Goal: Browse casually: Explore the website without a specific task or goal

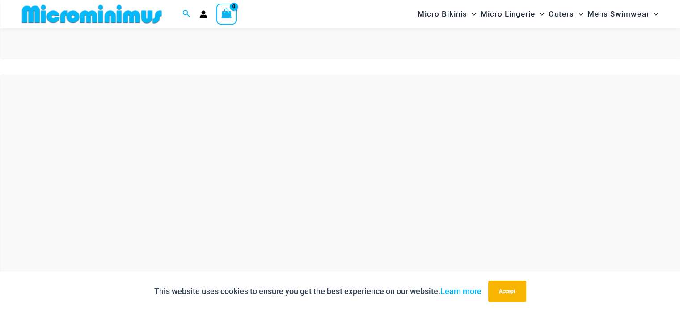
scroll to position [268, 0]
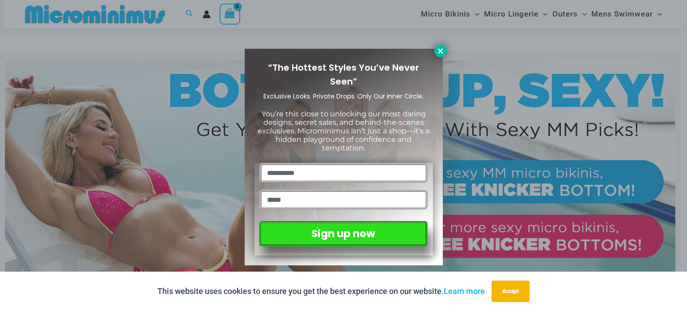
click at [442, 50] on icon at bounding box center [441, 51] width 8 height 8
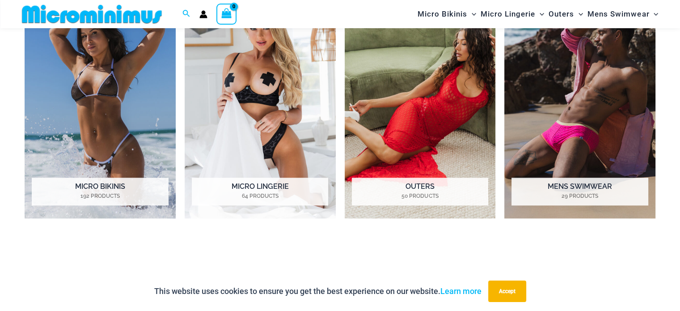
scroll to position [752, 0]
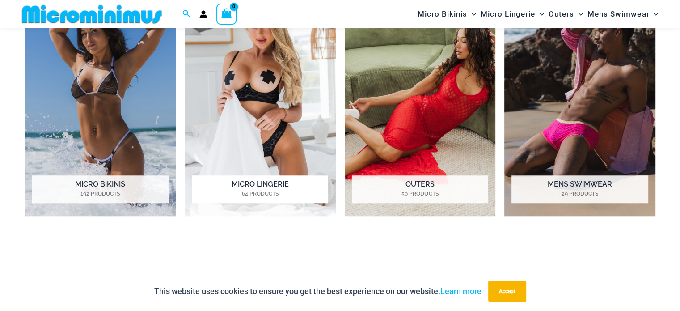
click at [272, 139] on img "Visit product category Micro Lingerie" at bounding box center [260, 99] width 151 height 233
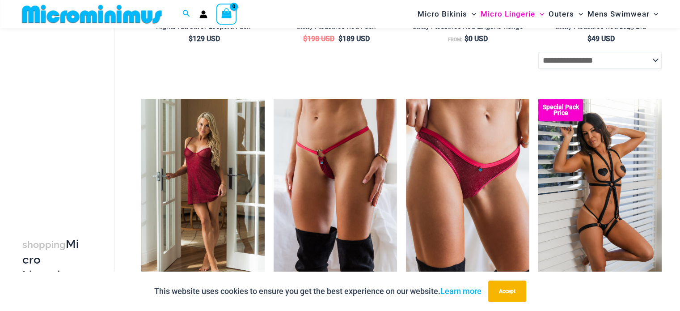
scroll to position [340, 0]
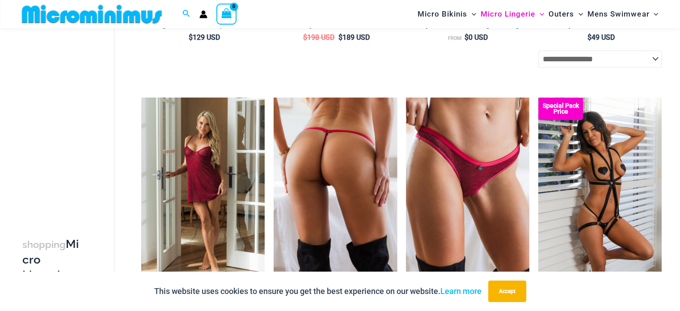
click at [336, 172] on img at bounding box center [335, 190] width 123 height 185
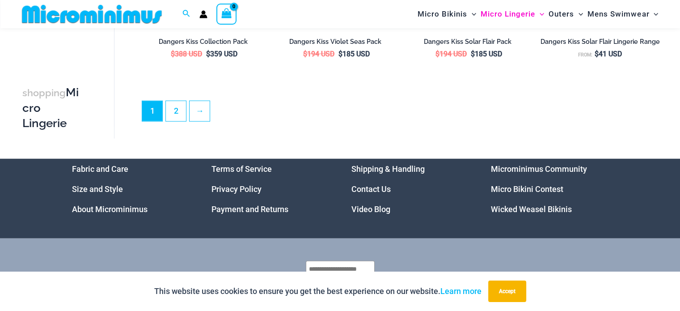
scroll to position [2237, 0]
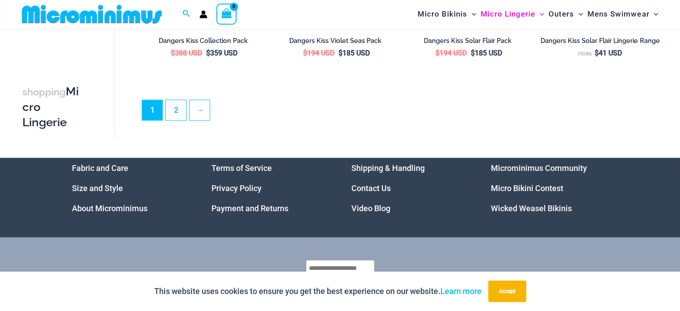
click at [366, 213] on link "Video Blog" at bounding box center [371, 208] width 39 height 9
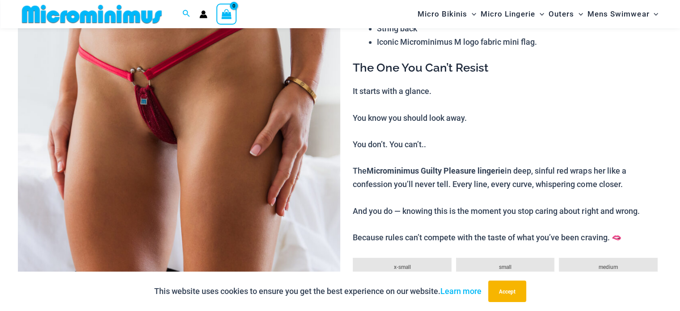
scroll to position [161, 0]
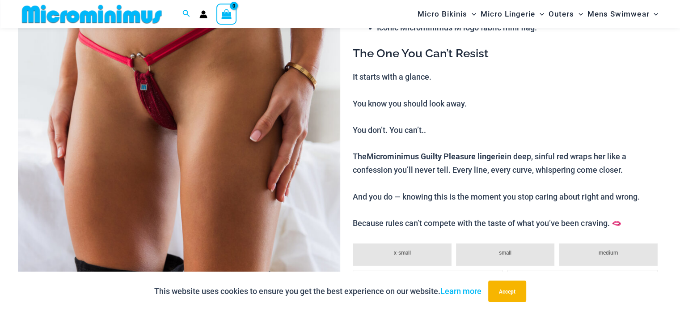
click at [215, 146] on img at bounding box center [179, 162] width 323 height 484
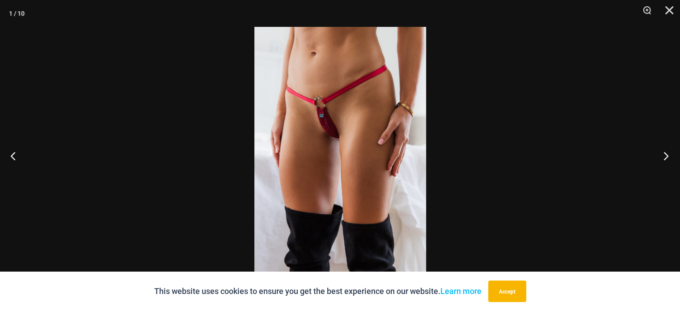
click at [665, 155] on button "Next" at bounding box center [664, 155] width 34 height 45
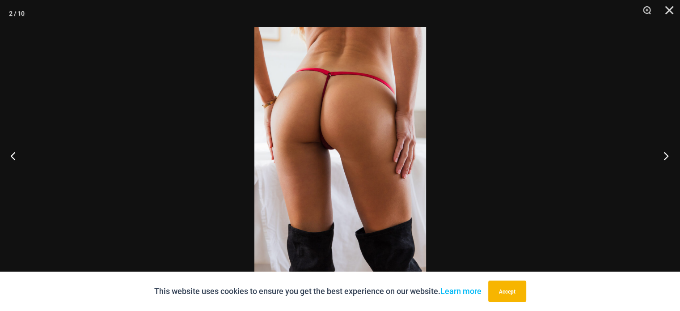
click at [665, 155] on button "Next" at bounding box center [664, 155] width 34 height 45
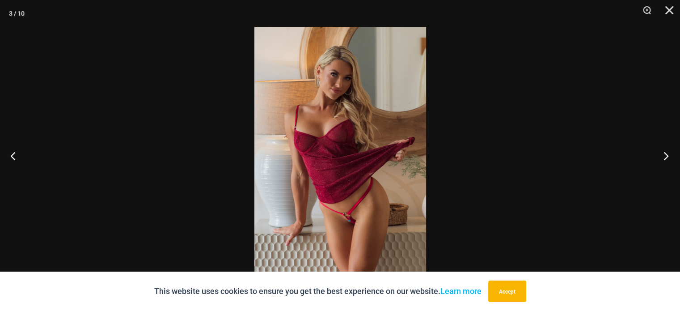
click at [665, 155] on button "Next" at bounding box center [664, 155] width 34 height 45
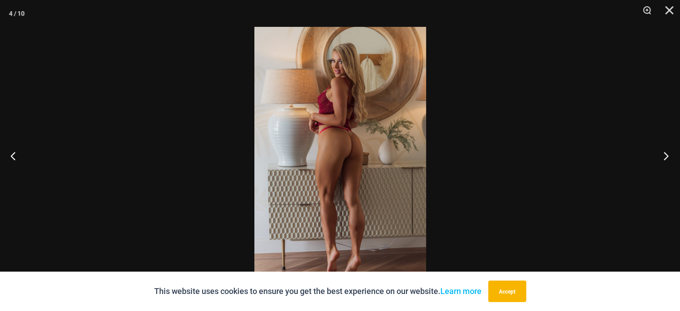
click at [665, 155] on button "Next" at bounding box center [664, 155] width 34 height 45
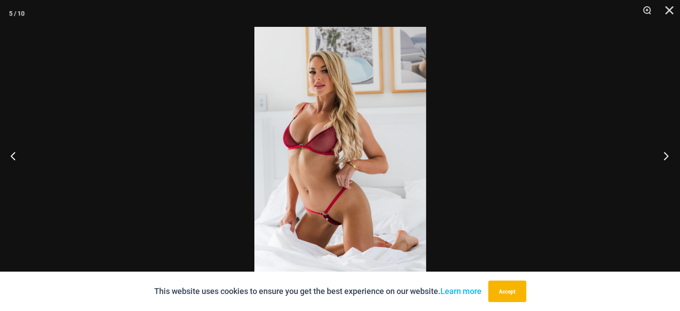
click at [665, 155] on button "Next" at bounding box center [664, 155] width 34 height 45
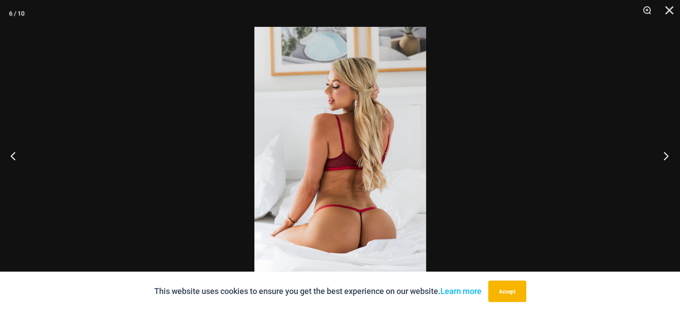
click at [665, 155] on button "Next" at bounding box center [664, 155] width 34 height 45
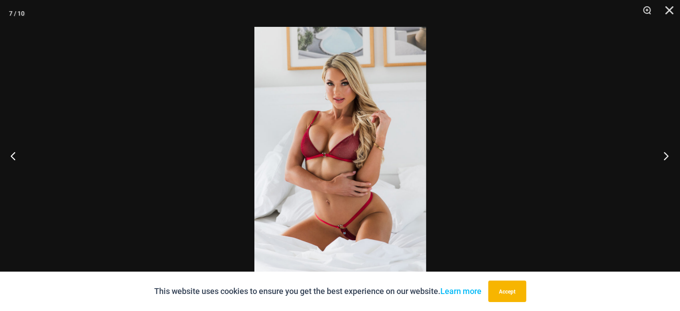
click at [665, 155] on button "Next" at bounding box center [664, 155] width 34 height 45
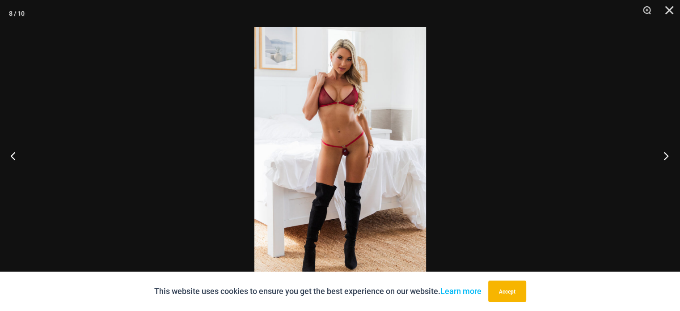
click at [665, 155] on button "Next" at bounding box center [664, 155] width 34 height 45
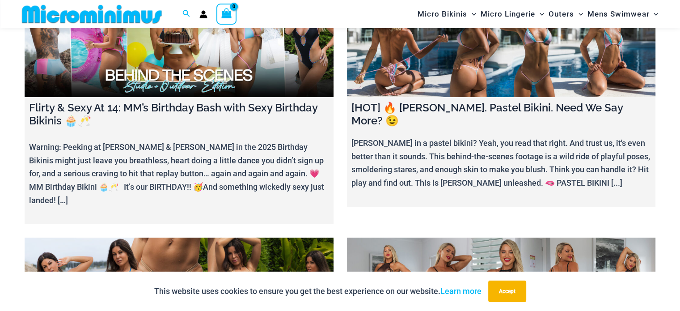
scroll to position [107, 0]
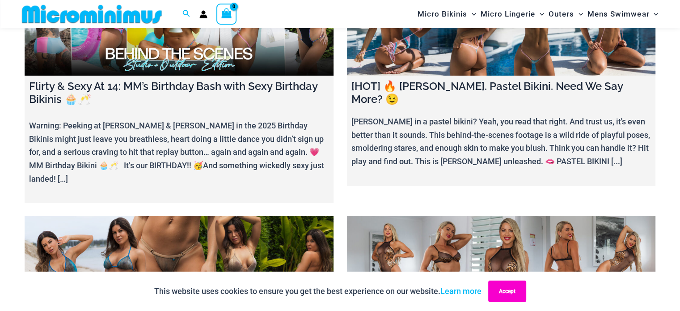
click at [510, 287] on button "Accept" at bounding box center [508, 291] width 38 height 21
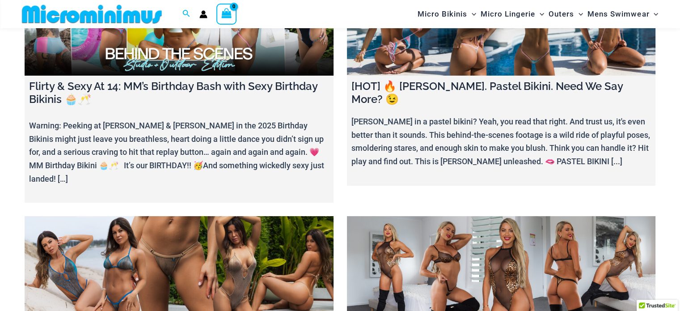
click at [494, 59] on link at bounding box center [501, 21] width 309 height 108
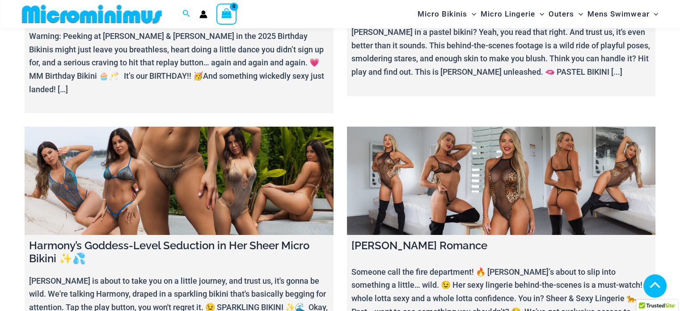
scroll to position [215, 0]
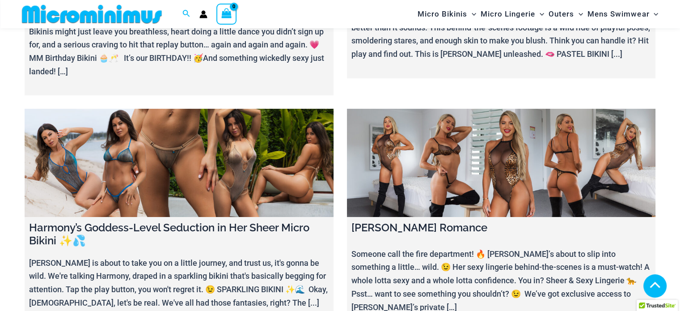
click at [162, 155] on link at bounding box center [179, 163] width 309 height 108
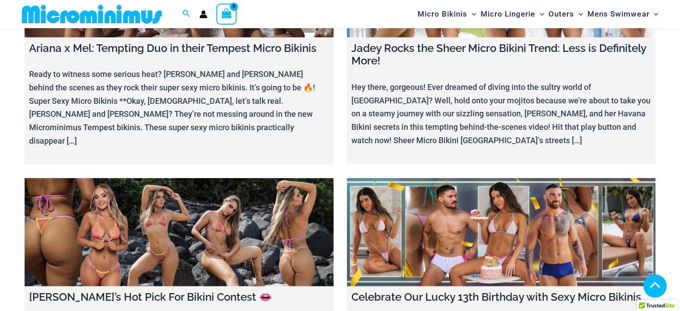
scroll to position [2362, 0]
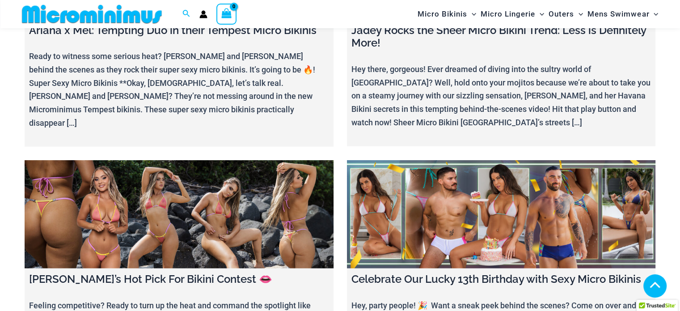
click at [221, 160] on link at bounding box center [179, 214] width 309 height 108
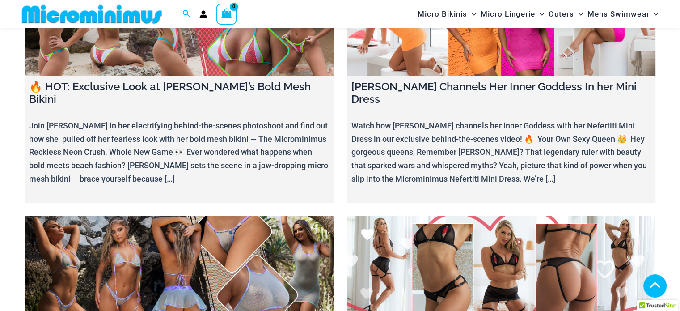
scroll to position [3293, 0]
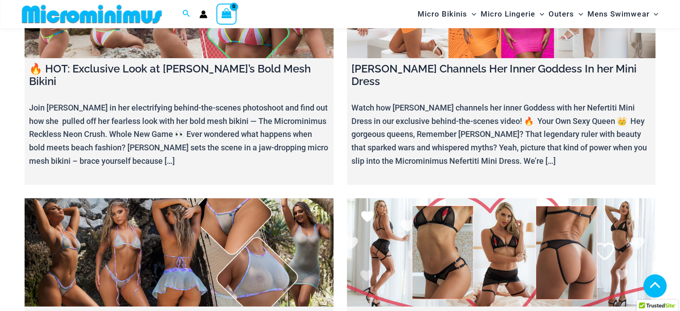
click at [155, 198] on link at bounding box center [179, 252] width 309 height 108
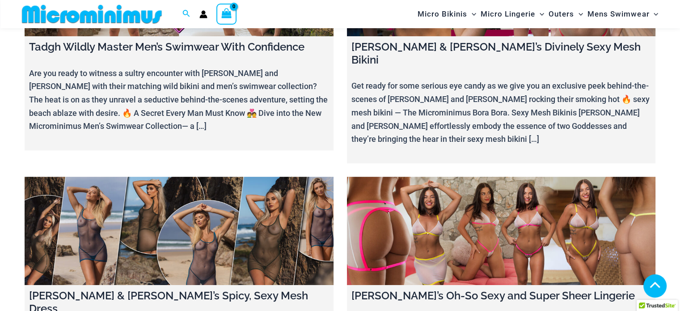
scroll to position [4071, 0]
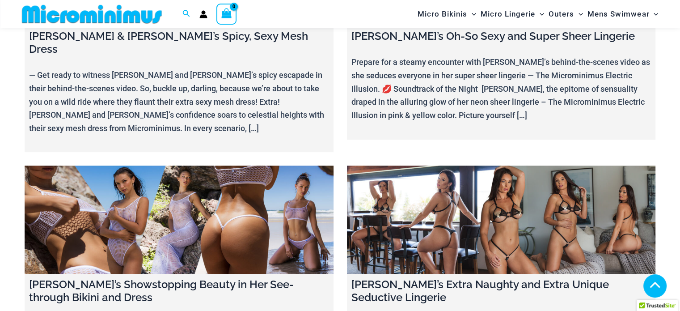
click at [394, 166] on link at bounding box center [501, 220] width 309 height 108
click at [201, 166] on link at bounding box center [179, 220] width 309 height 108
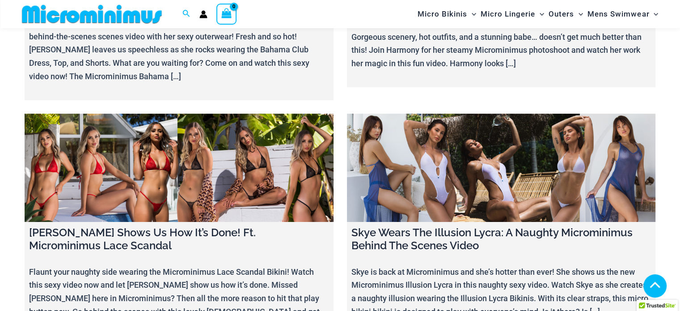
scroll to position [10505, 0]
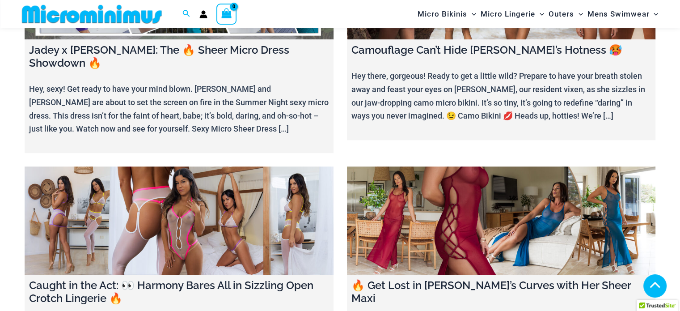
scroll to position [877, 0]
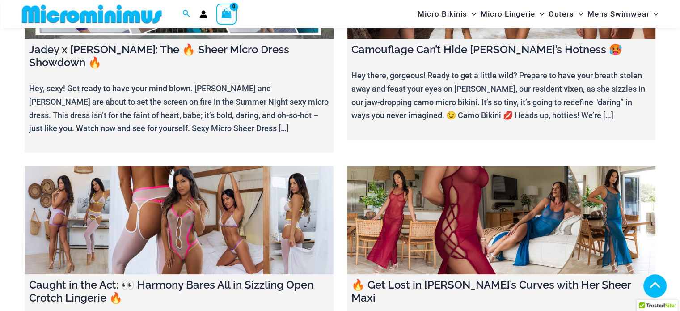
click at [109, 166] on link at bounding box center [179, 220] width 309 height 108
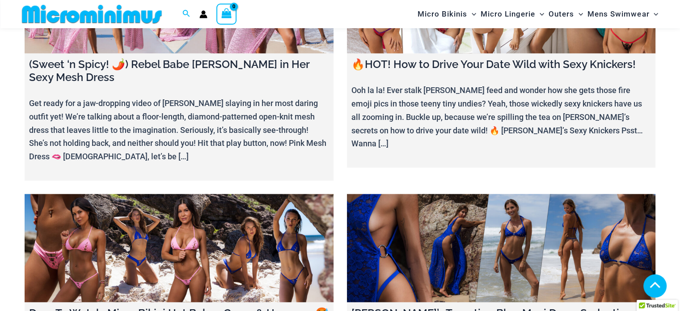
scroll to position [1862, 0]
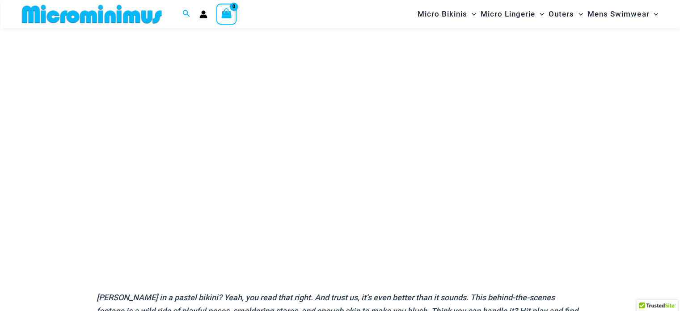
scroll to position [125, 0]
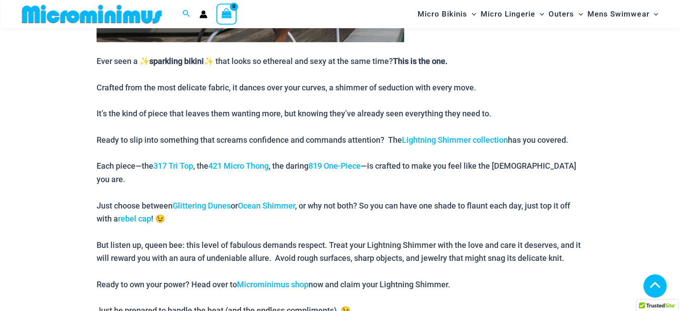
scroll to position [805, 0]
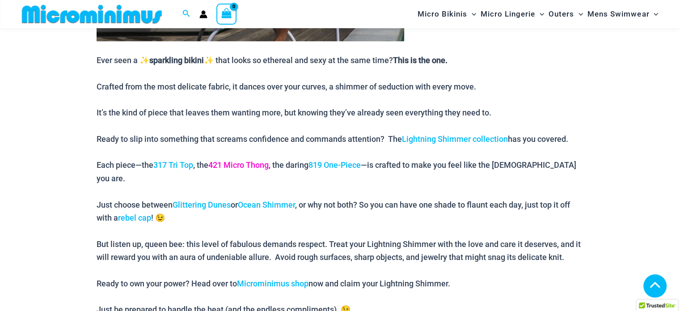
click at [240, 164] on link "421 Micro Thong" at bounding box center [238, 164] width 60 height 9
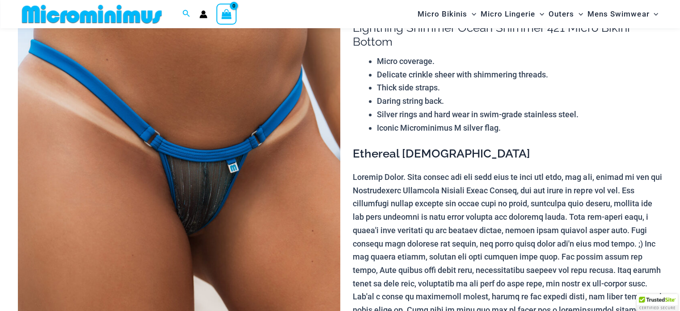
scroll to position [89, 0]
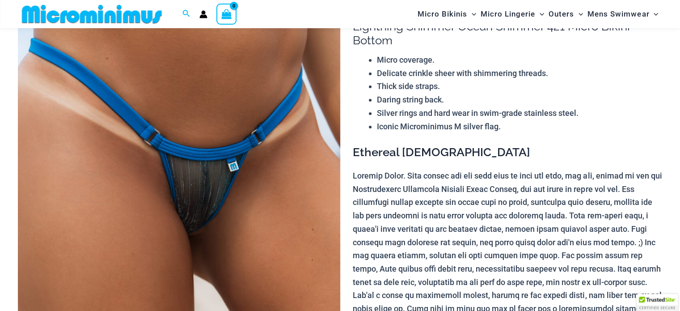
click at [240, 210] on img at bounding box center [179, 234] width 323 height 484
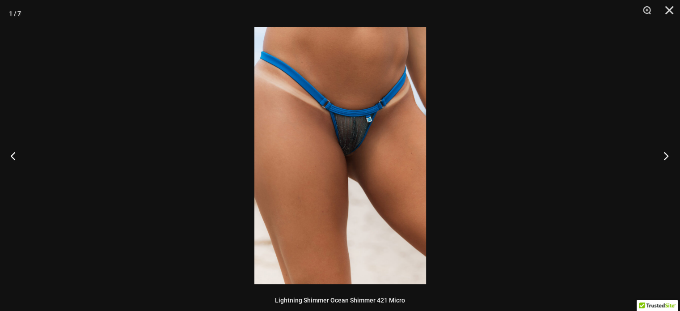
click at [666, 153] on button "Next" at bounding box center [664, 155] width 34 height 45
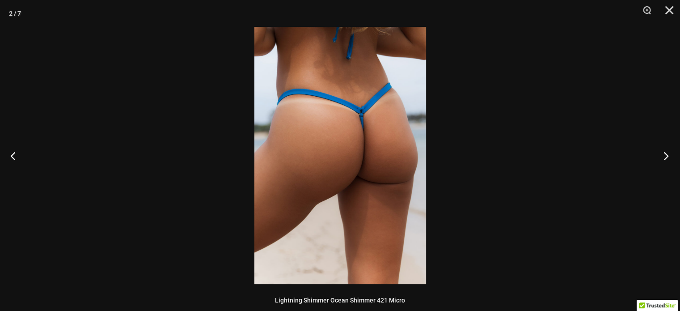
click at [666, 153] on button "Next" at bounding box center [664, 155] width 34 height 45
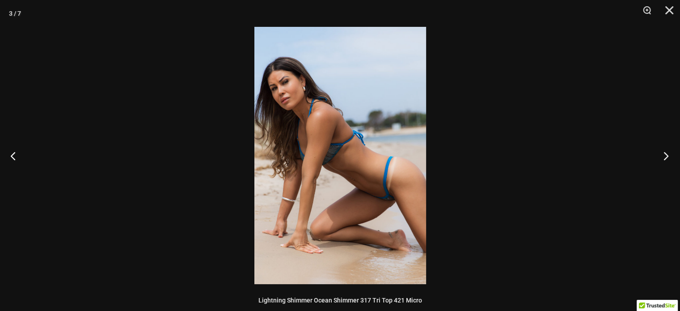
click at [666, 153] on button "Next" at bounding box center [664, 155] width 34 height 45
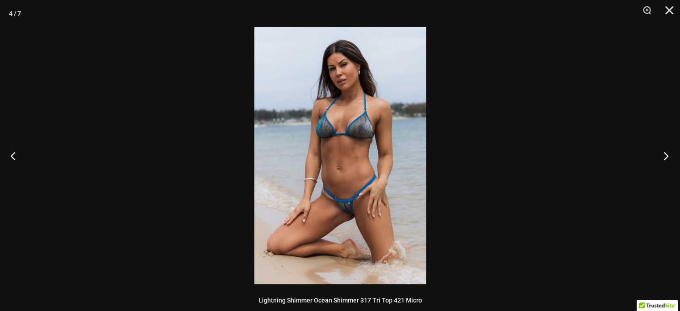
click at [666, 153] on button "Next" at bounding box center [664, 155] width 34 height 45
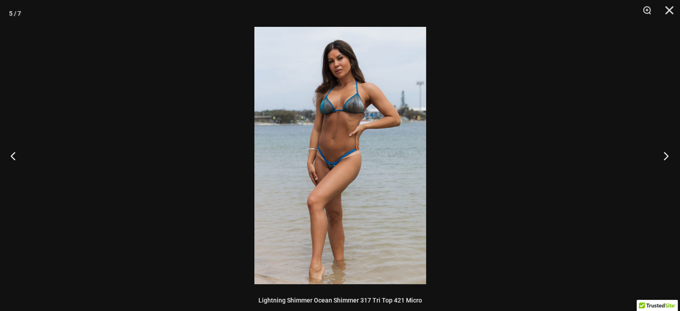
click at [666, 153] on button "Next" at bounding box center [664, 155] width 34 height 45
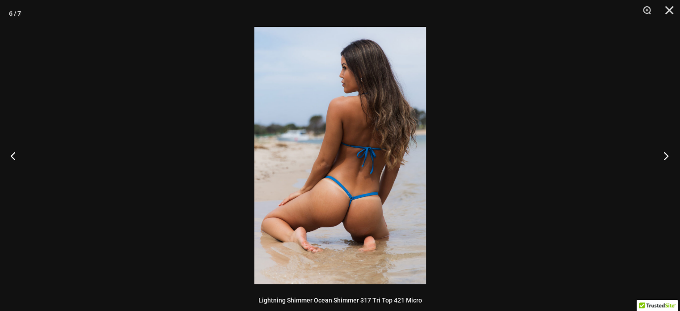
click at [666, 153] on button "Next" at bounding box center [664, 155] width 34 height 45
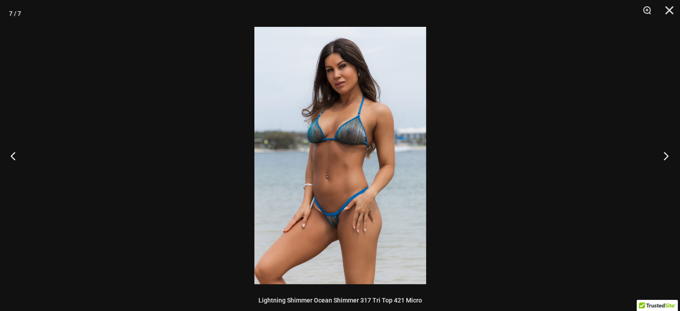
click at [666, 153] on button "Next" at bounding box center [664, 155] width 34 height 45
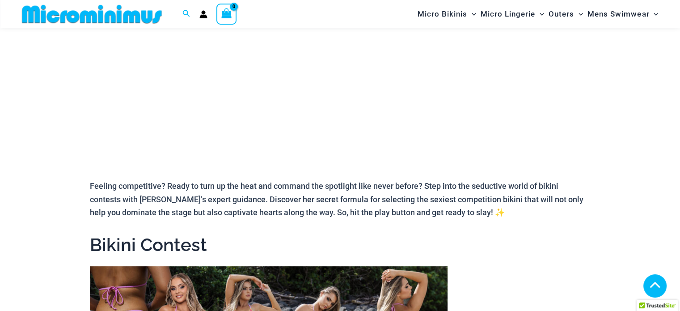
scroll to position [233, 0]
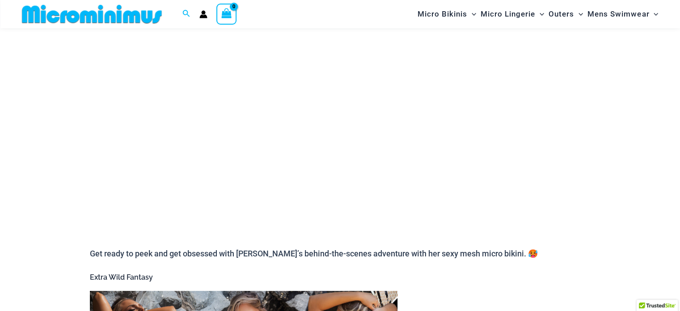
scroll to position [161, 0]
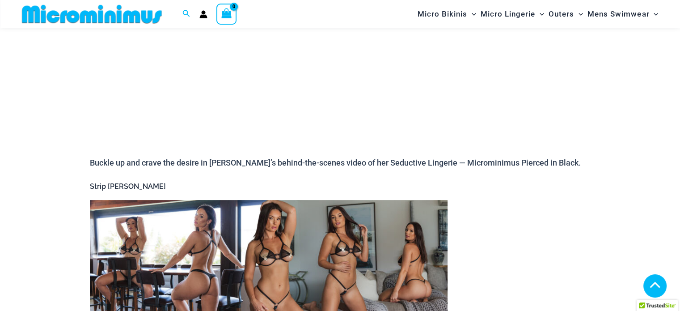
scroll to position [233, 0]
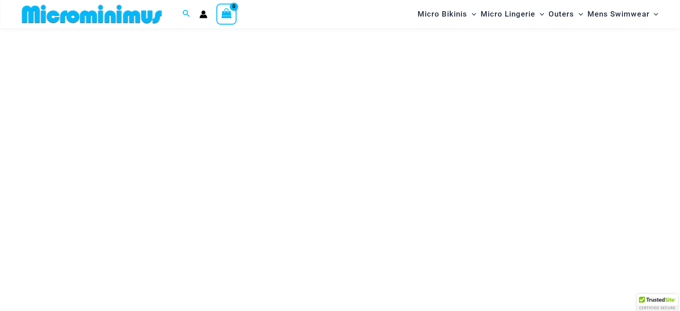
scroll to position [125, 0]
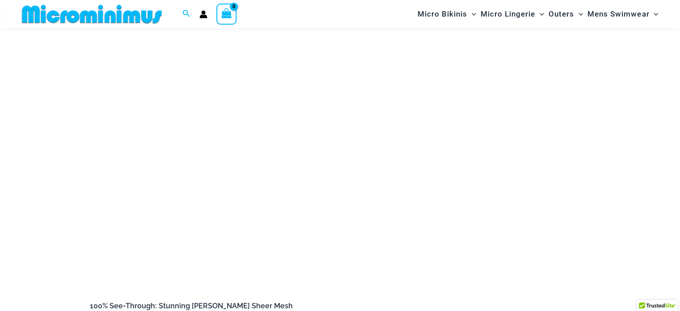
scroll to position [125, 0]
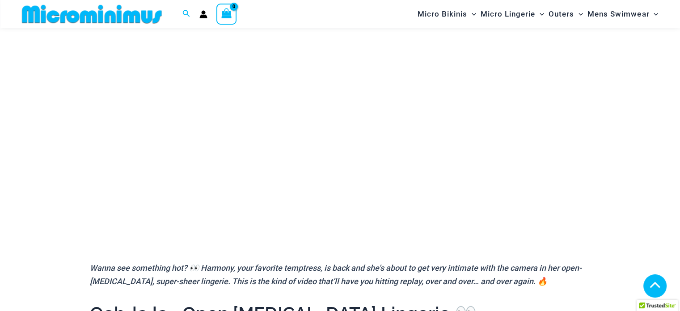
scroll to position [166, 0]
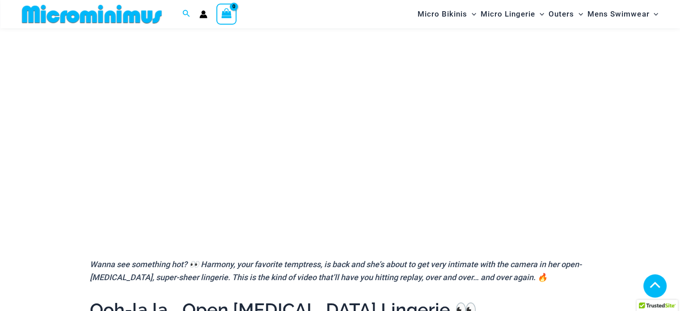
scroll to position [159, 0]
